Goal: Obtain resource: Download file/media

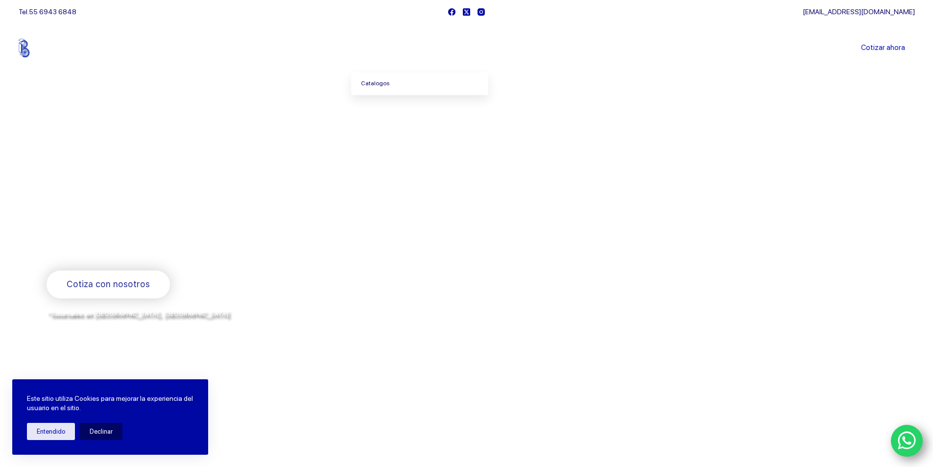
click at [380, 88] on link "Catalogos" at bounding box center [419, 84] width 137 height 23
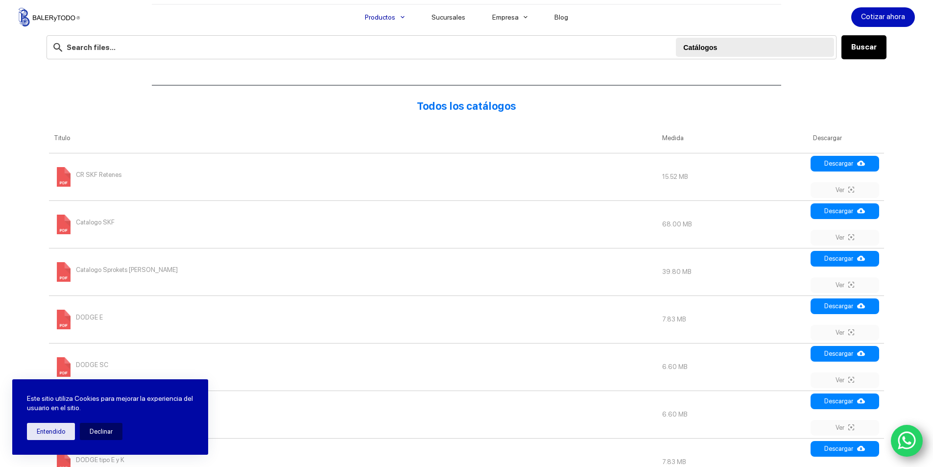
scroll to position [283, 0]
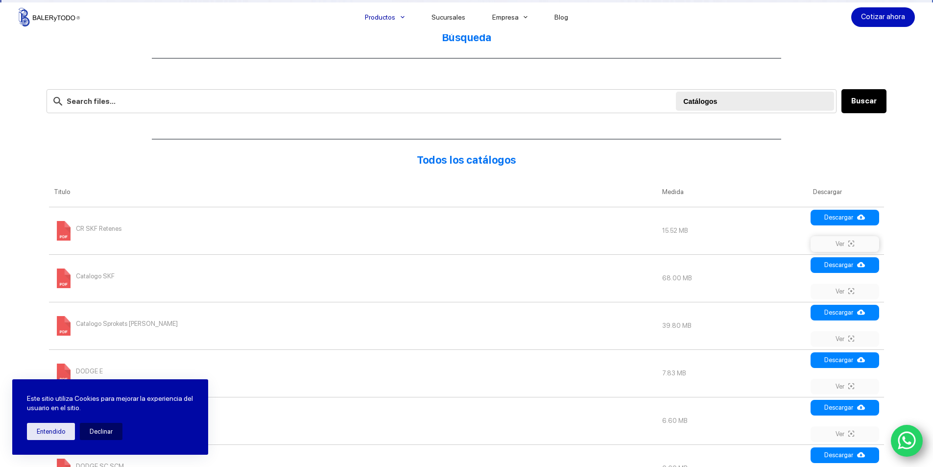
click at [849, 242] on link "Ver" at bounding box center [845, 244] width 69 height 16
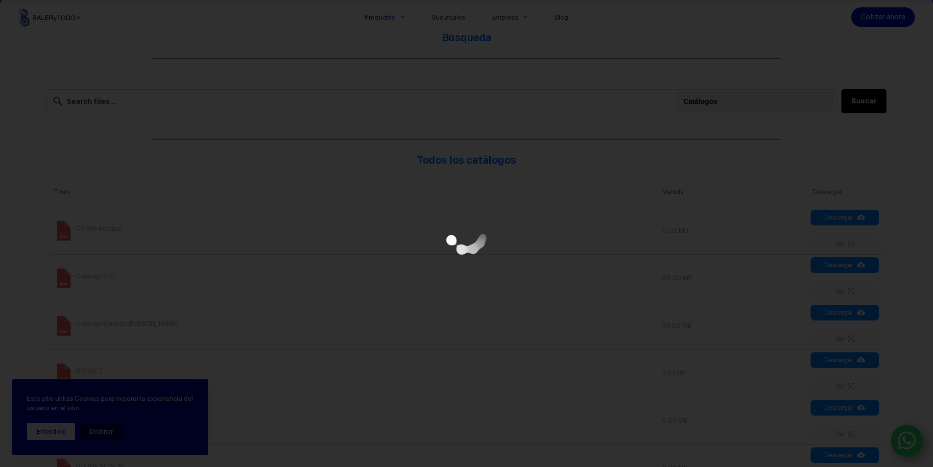
scroll to position [0, 0]
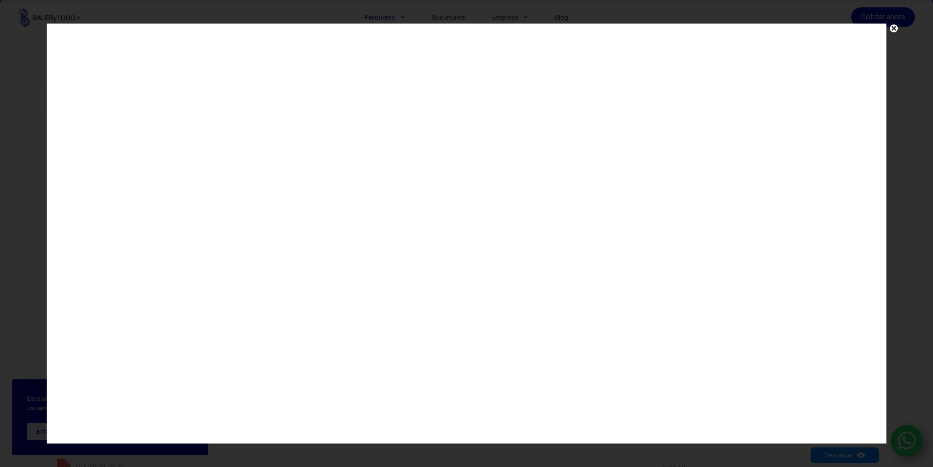
click at [891, 29] on span at bounding box center [894, 31] width 15 height 14
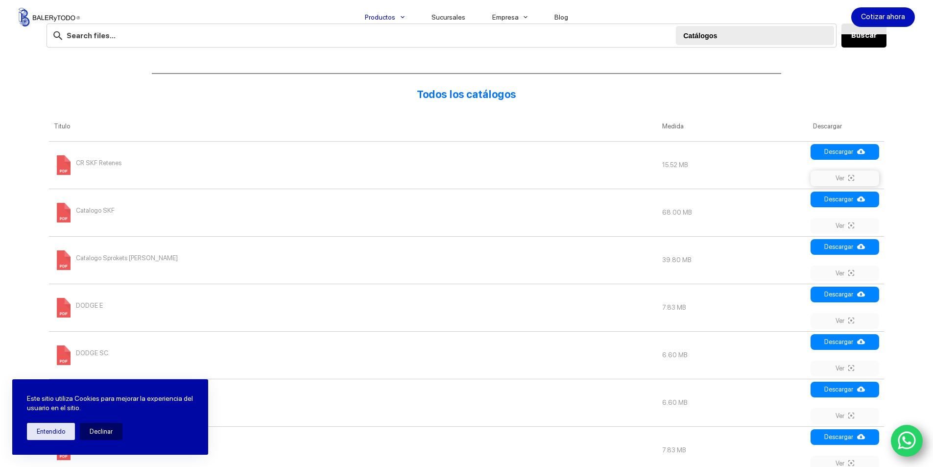
scroll to position [528, 0]
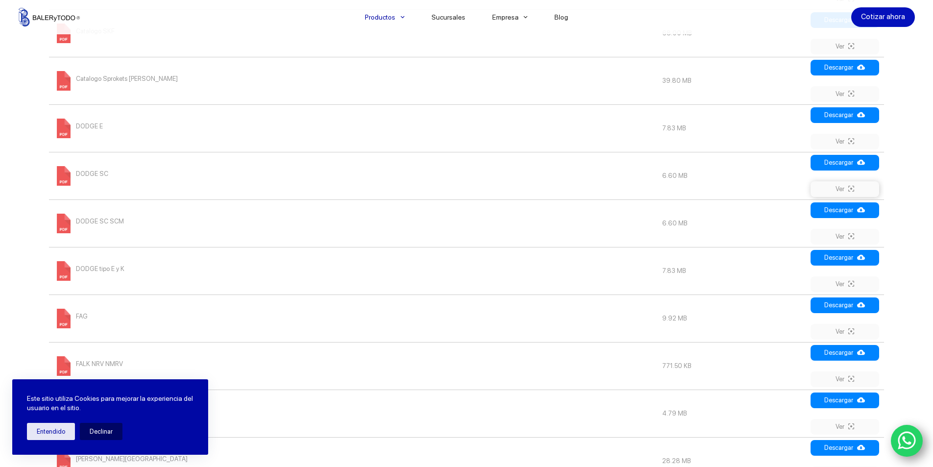
click at [852, 182] on link "Ver" at bounding box center [845, 189] width 69 height 16
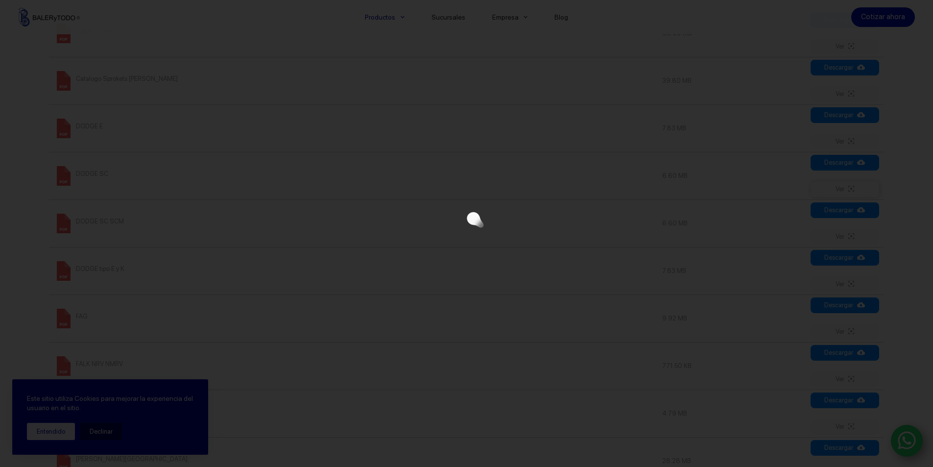
scroll to position [0, 0]
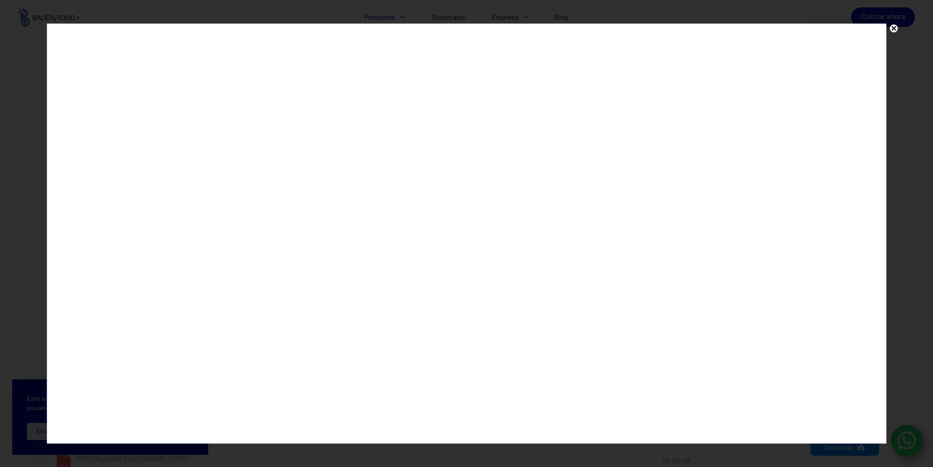
click at [892, 26] on span at bounding box center [894, 31] width 15 height 14
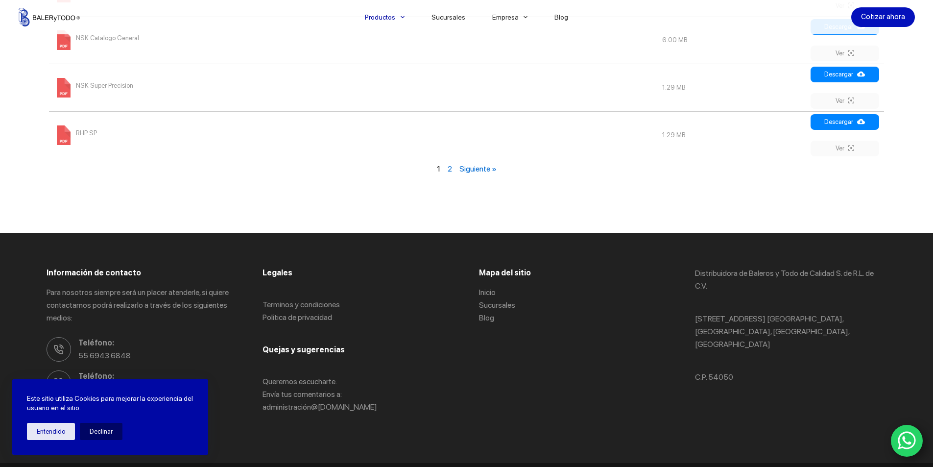
scroll to position [1312, 0]
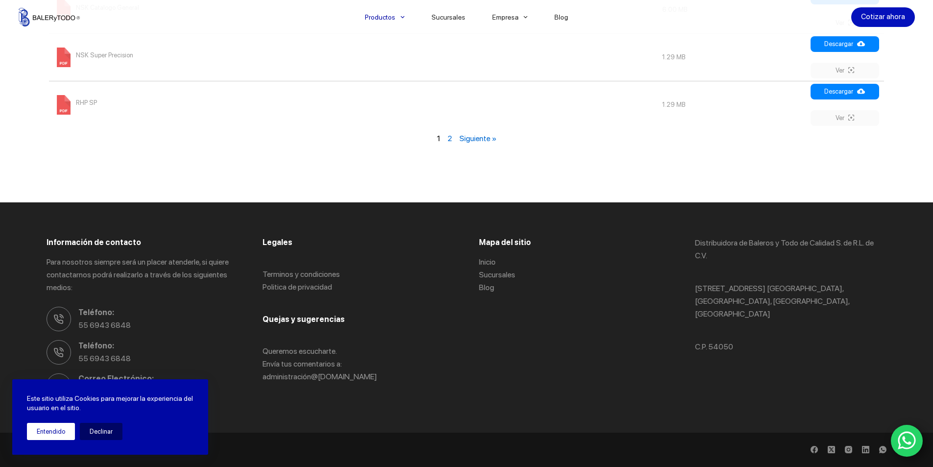
click at [57, 426] on button "Entendido" at bounding box center [51, 431] width 48 height 17
